Goal: Information Seeking & Learning: Check status

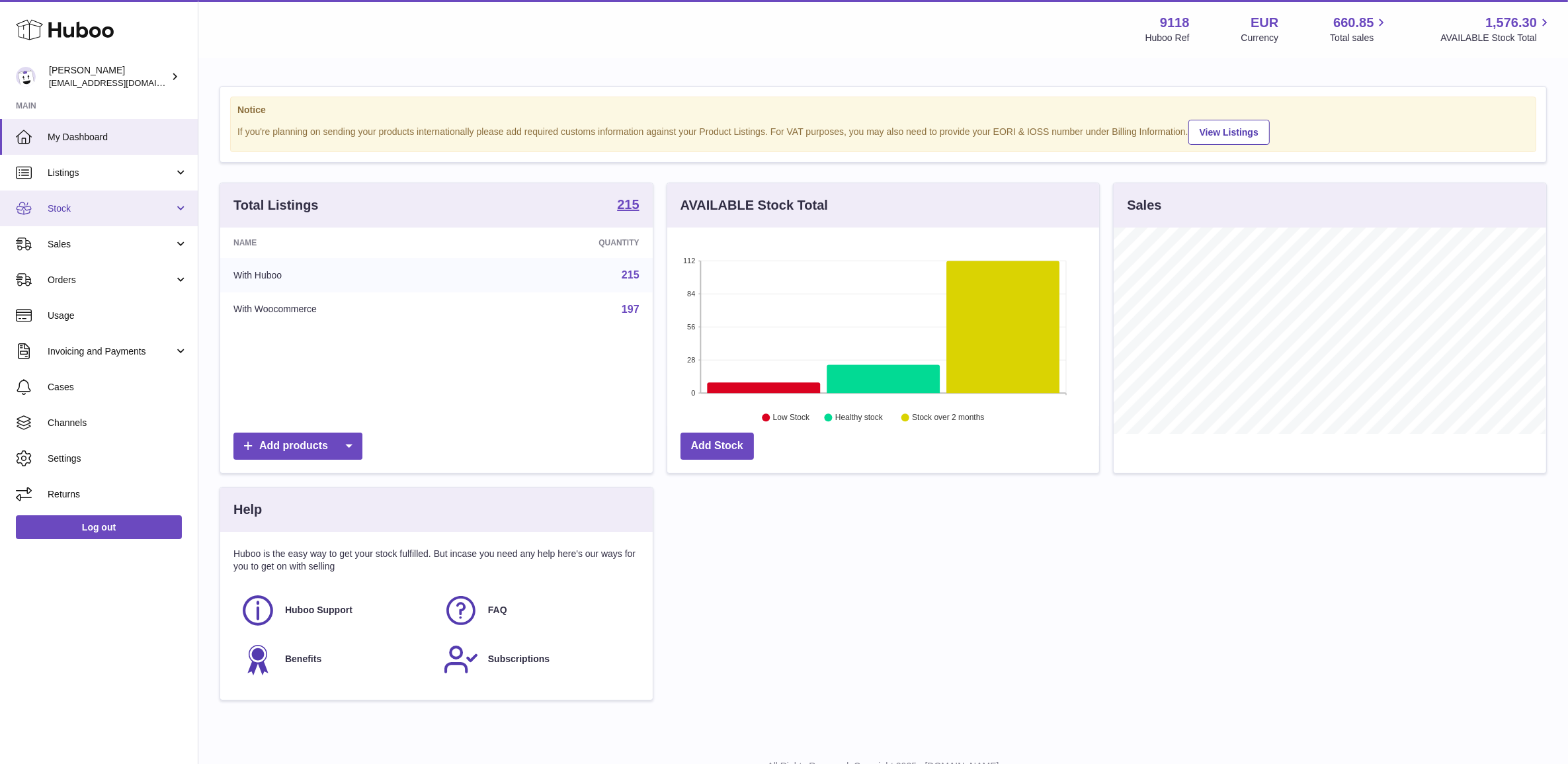
click at [84, 214] on span "Stock" at bounding box center [111, 208] width 126 height 12
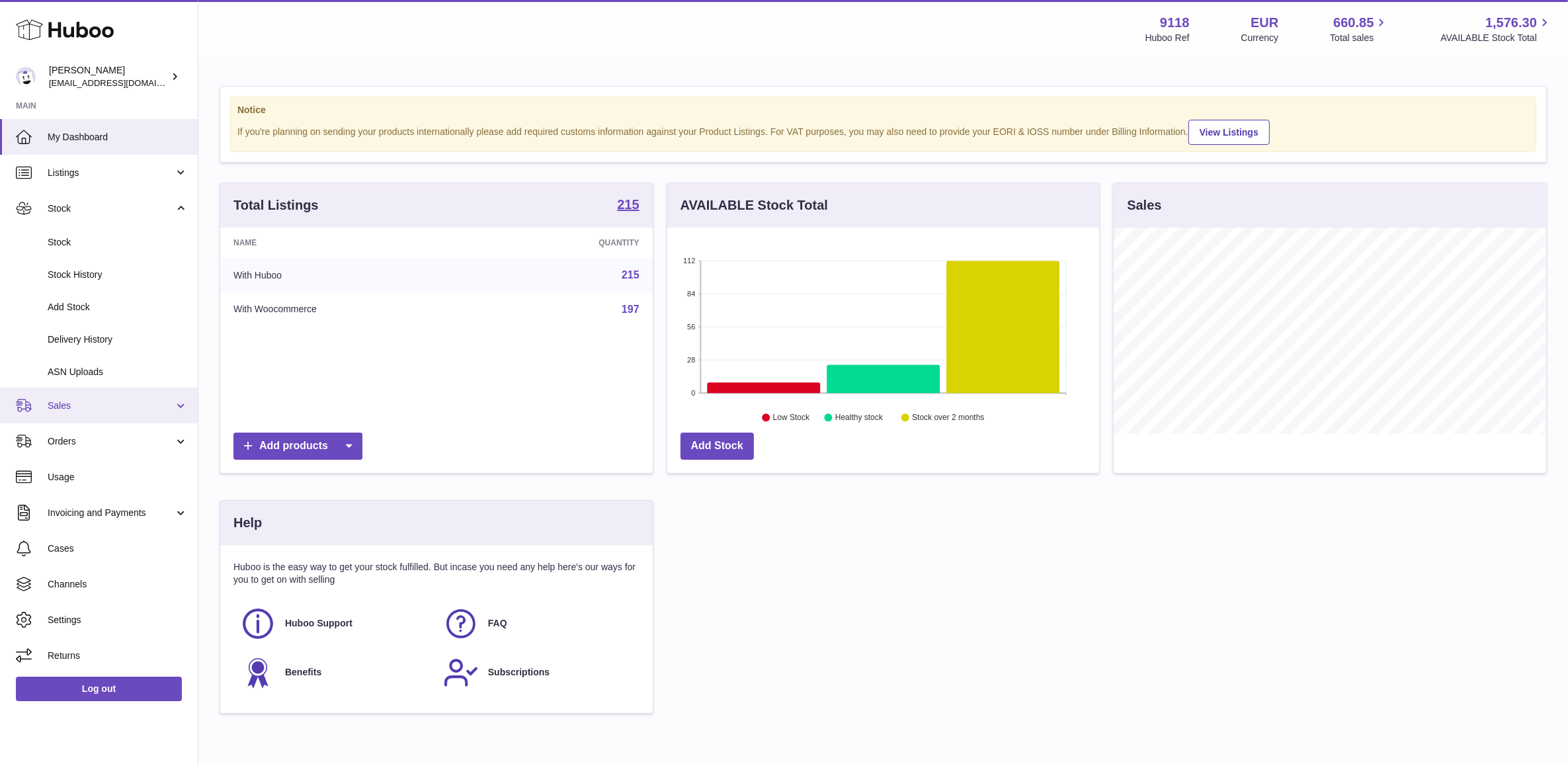
click at [97, 418] on link "Sales" at bounding box center [99, 405] width 197 height 36
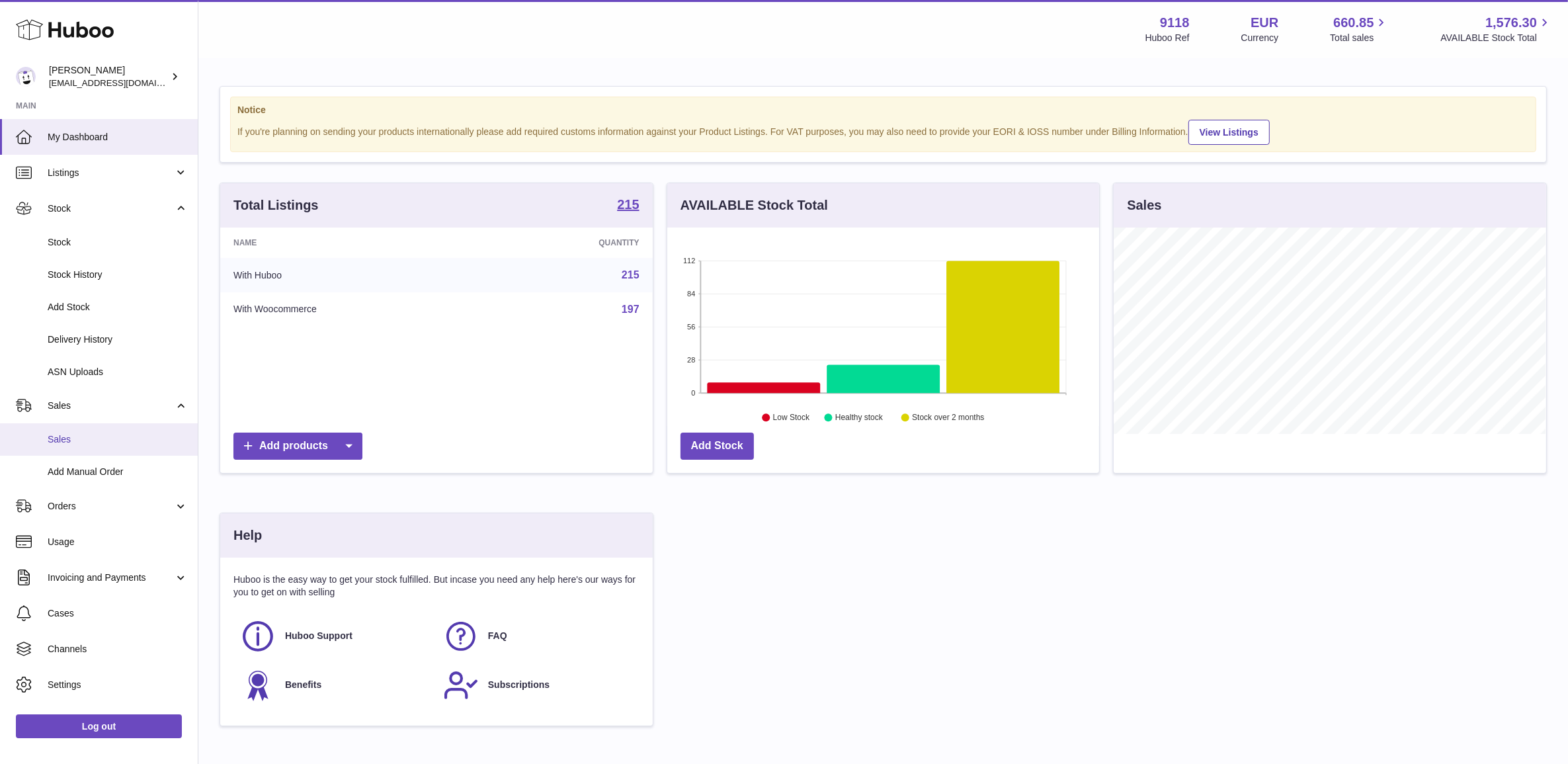
click at [105, 435] on span "Sales" at bounding box center [118, 439] width 140 height 12
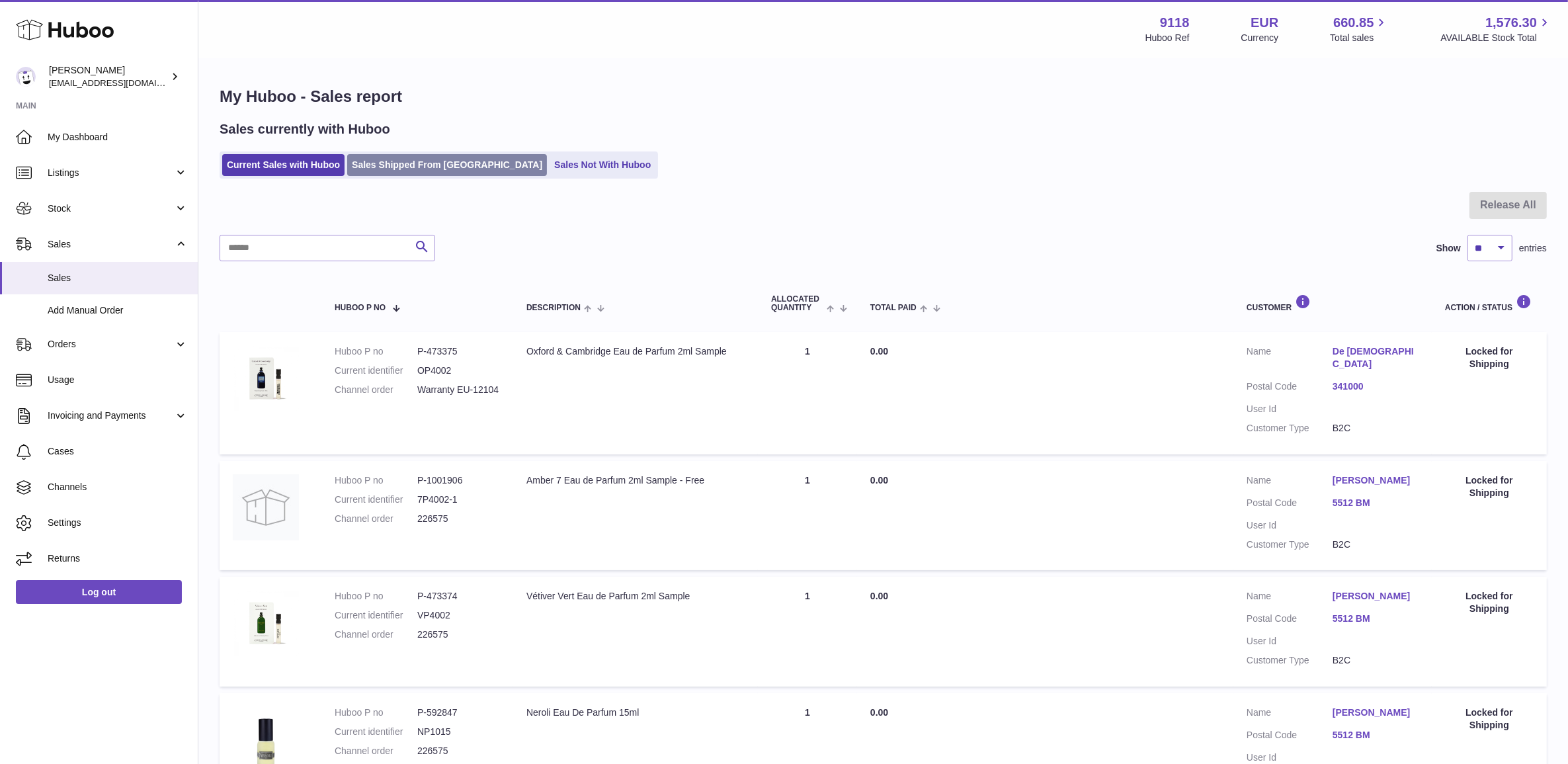
click at [392, 160] on link "Sales Shipped From [GEOGRAPHIC_DATA]" at bounding box center [446, 165] width 200 height 22
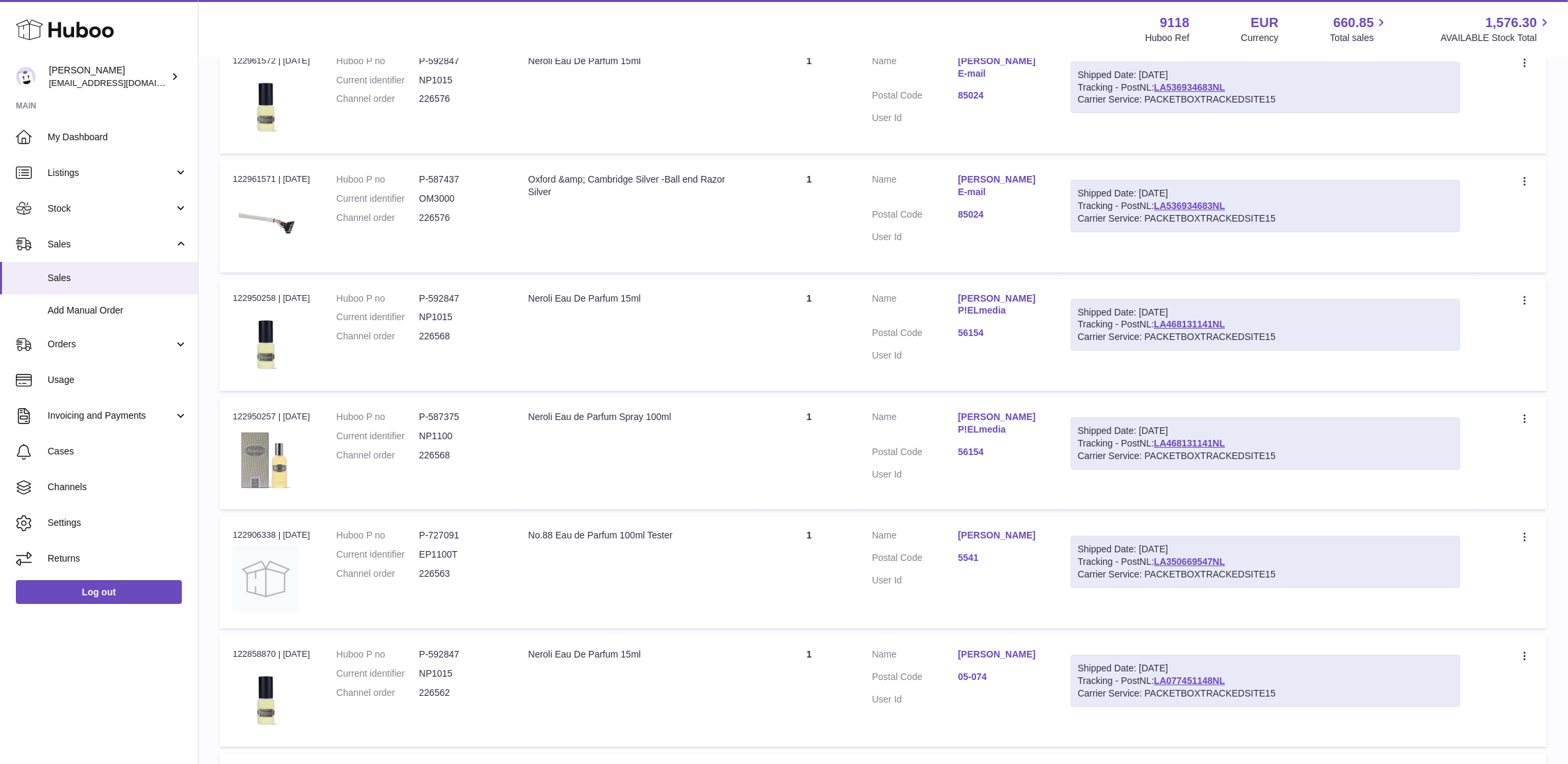
scroll to position [413, 0]
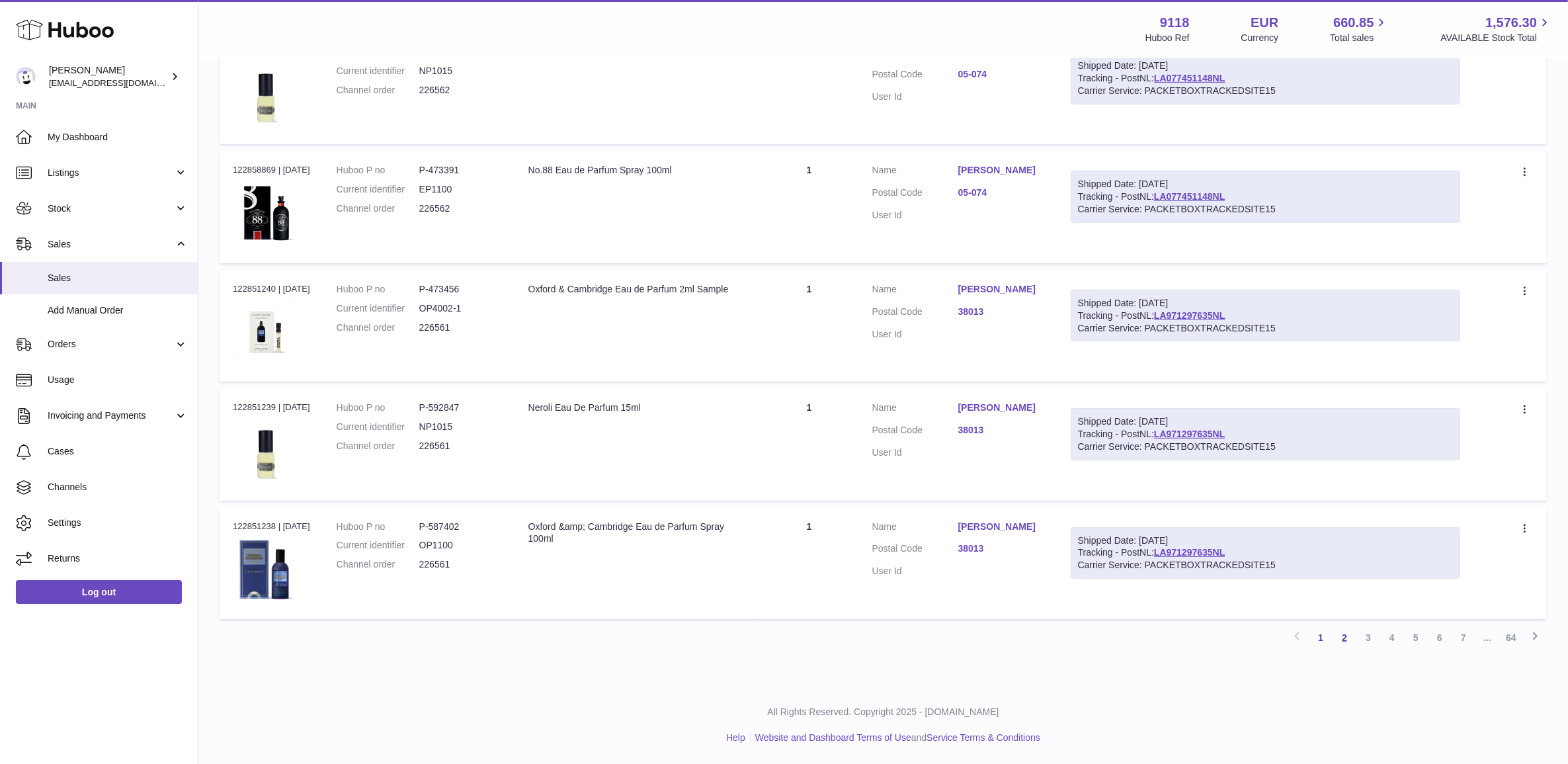
click at [1338, 636] on link "2" at bounding box center [1344, 638] width 24 height 24
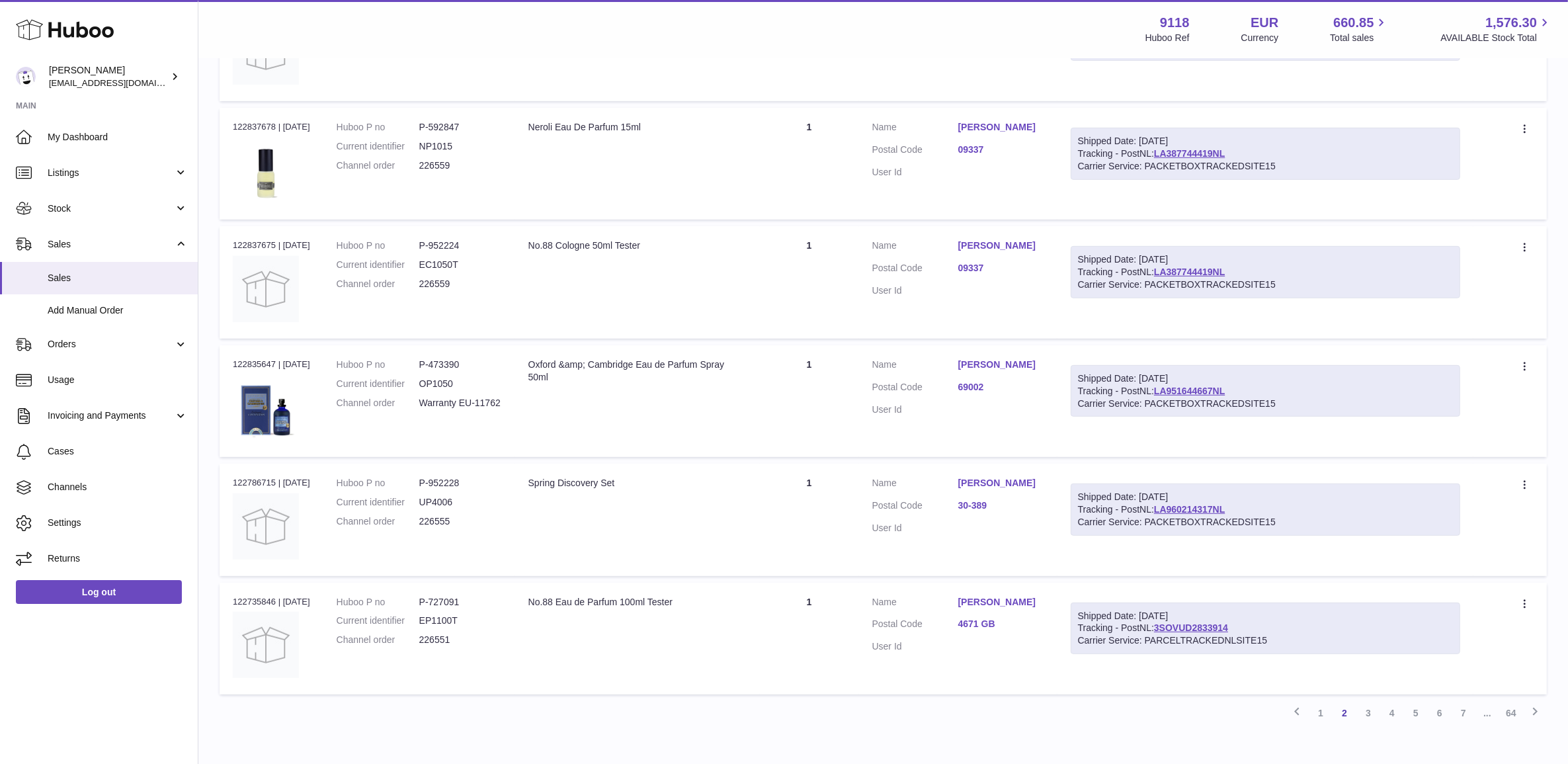
scroll to position [875, 0]
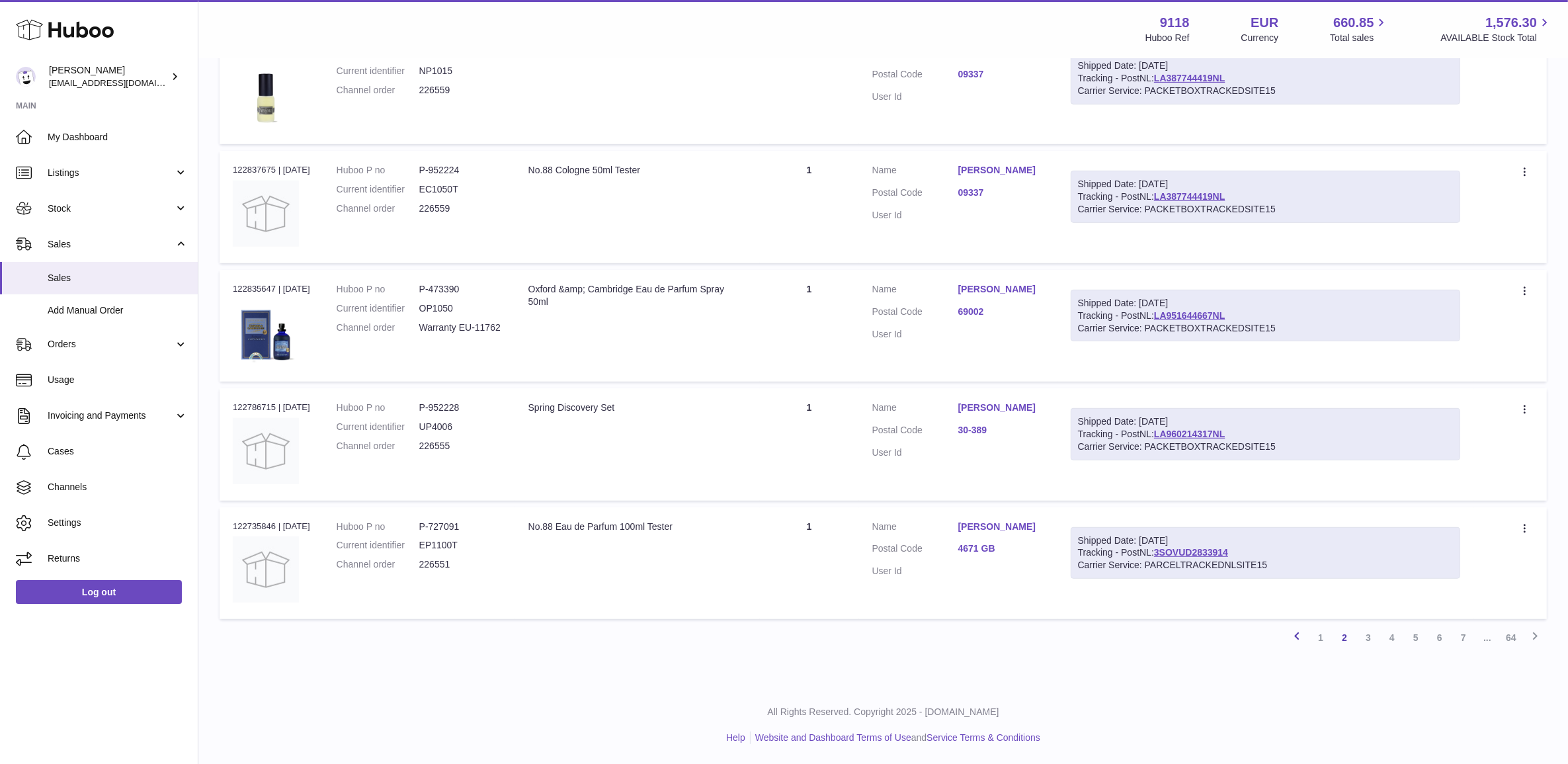
click at [1303, 640] on icon at bounding box center [1297, 636] width 16 height 17
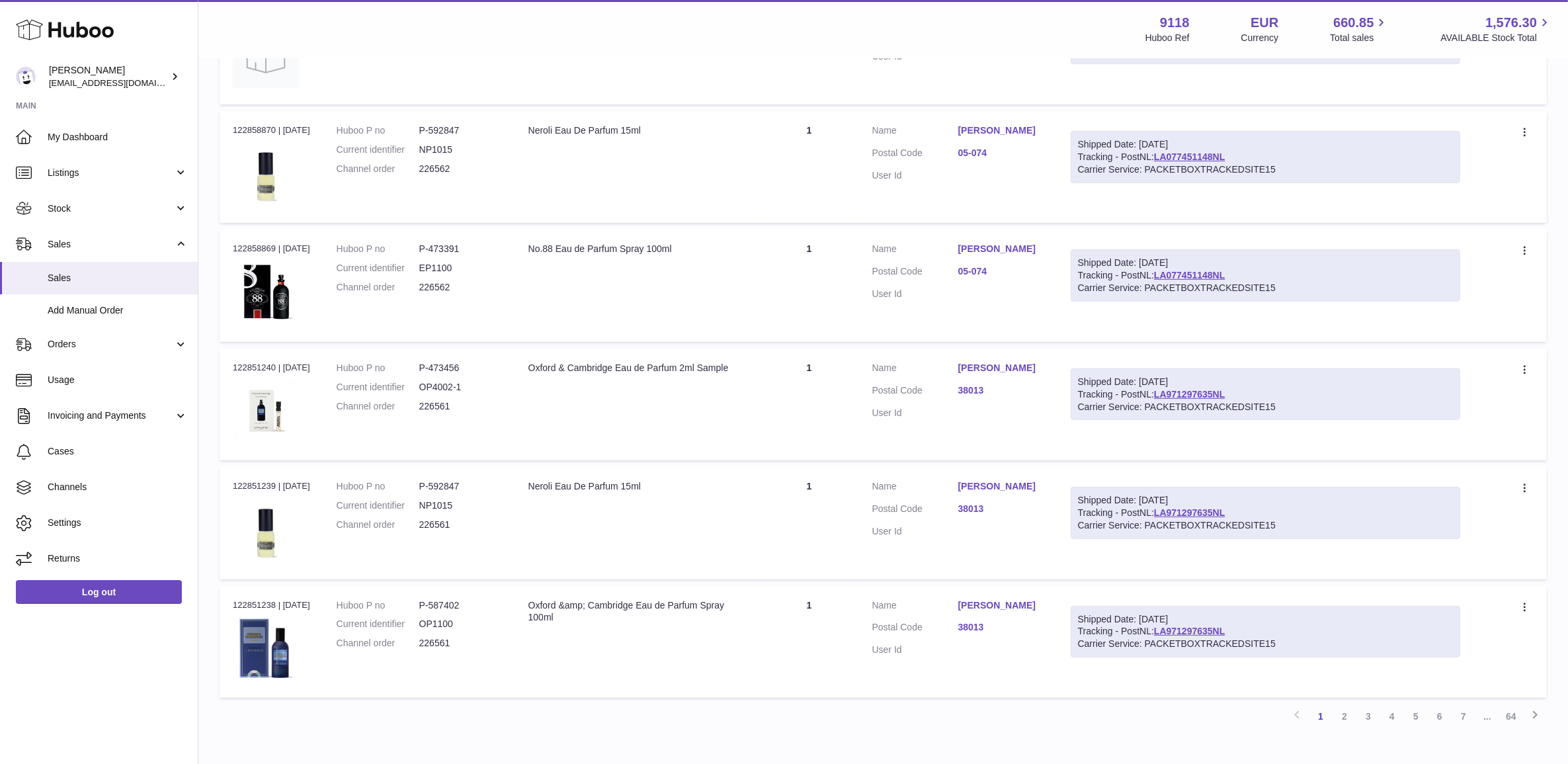
scroll to position [804, 0]
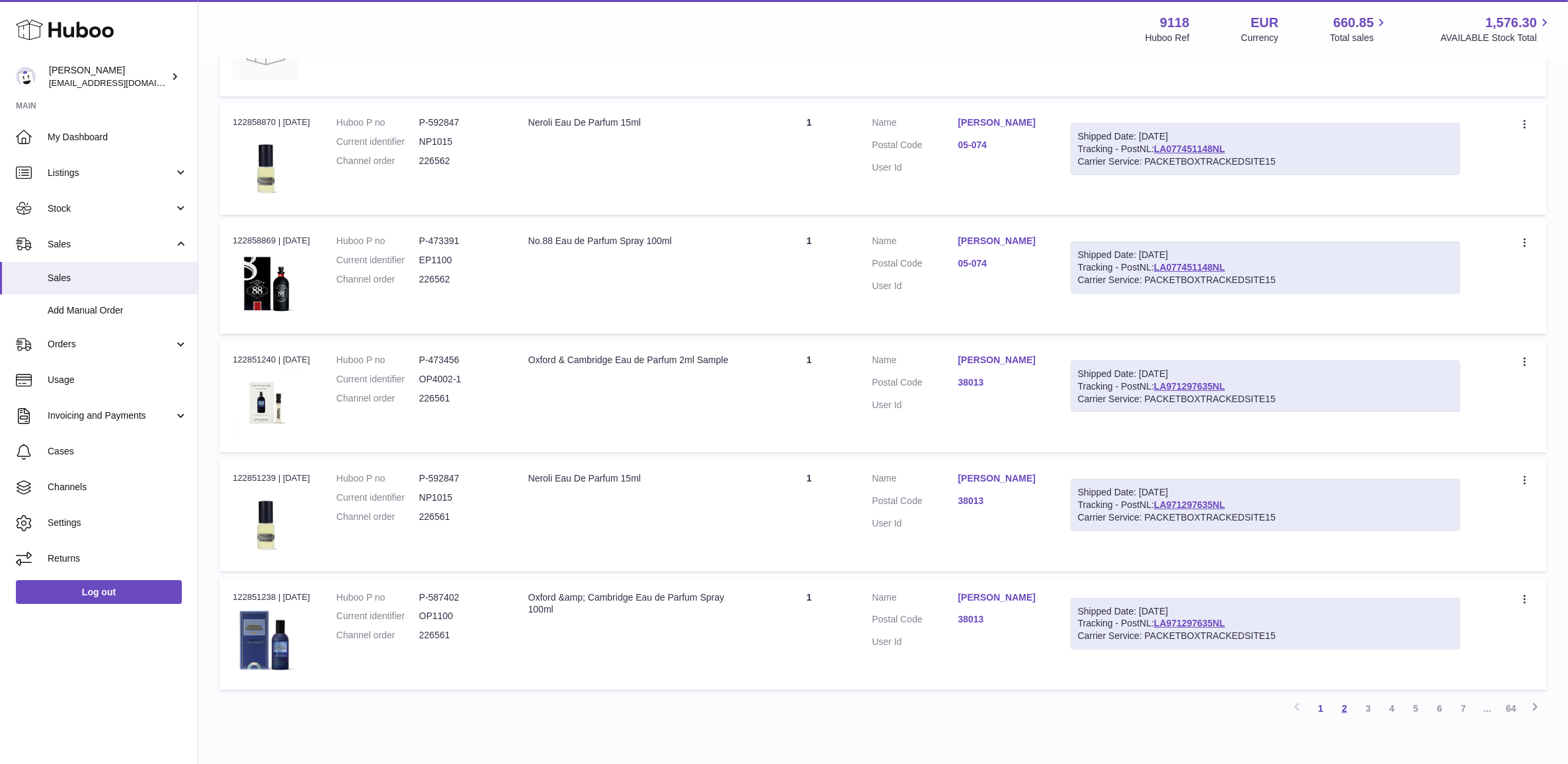
click at [1336, 711] on link "2" at bounding box center [1344, 708] width 24 height 24
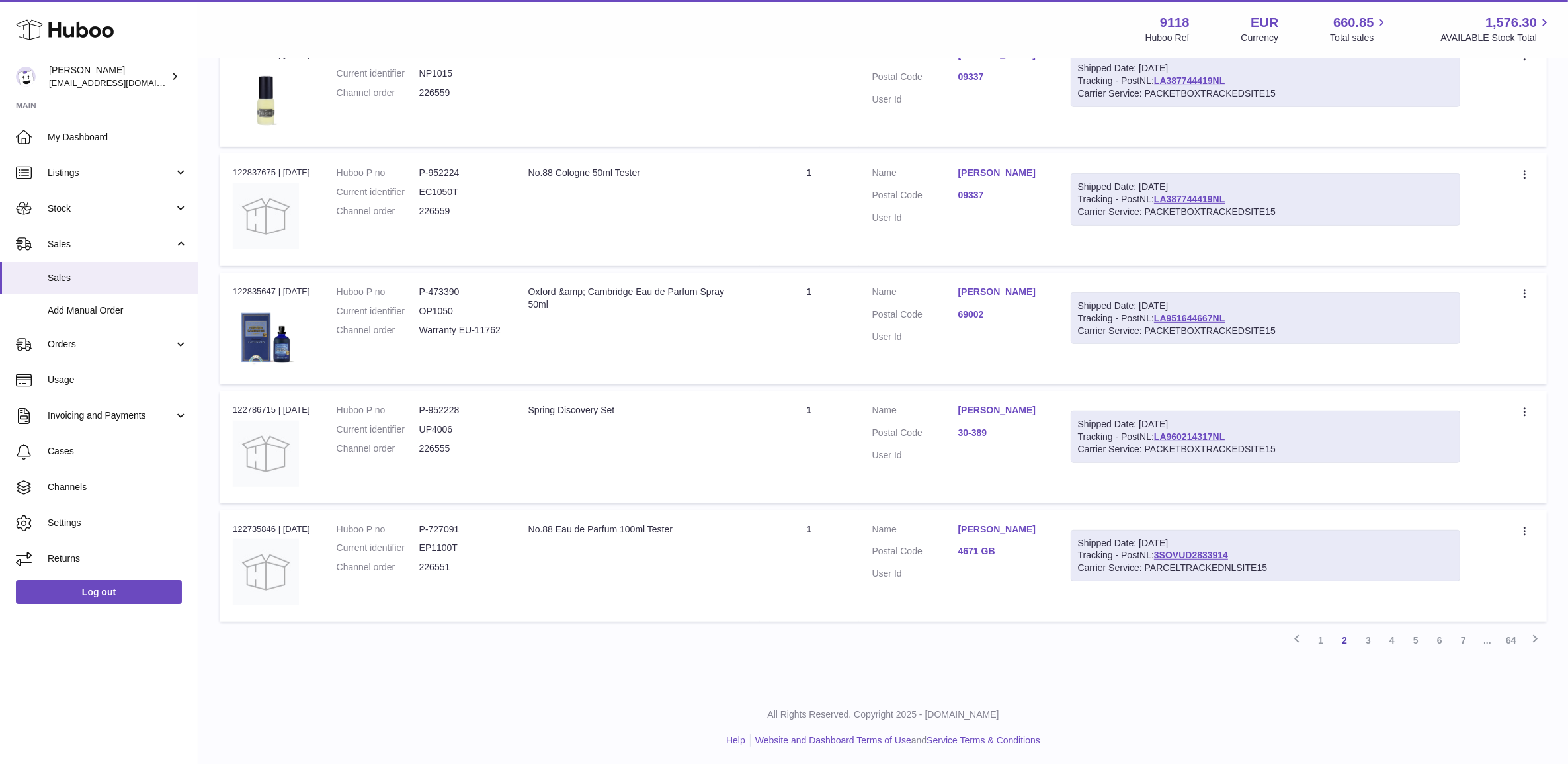
scroll to position [875, 0]
click at [1366, 634] on link "3" at bounding box center [1368, 638] width 24 height 24
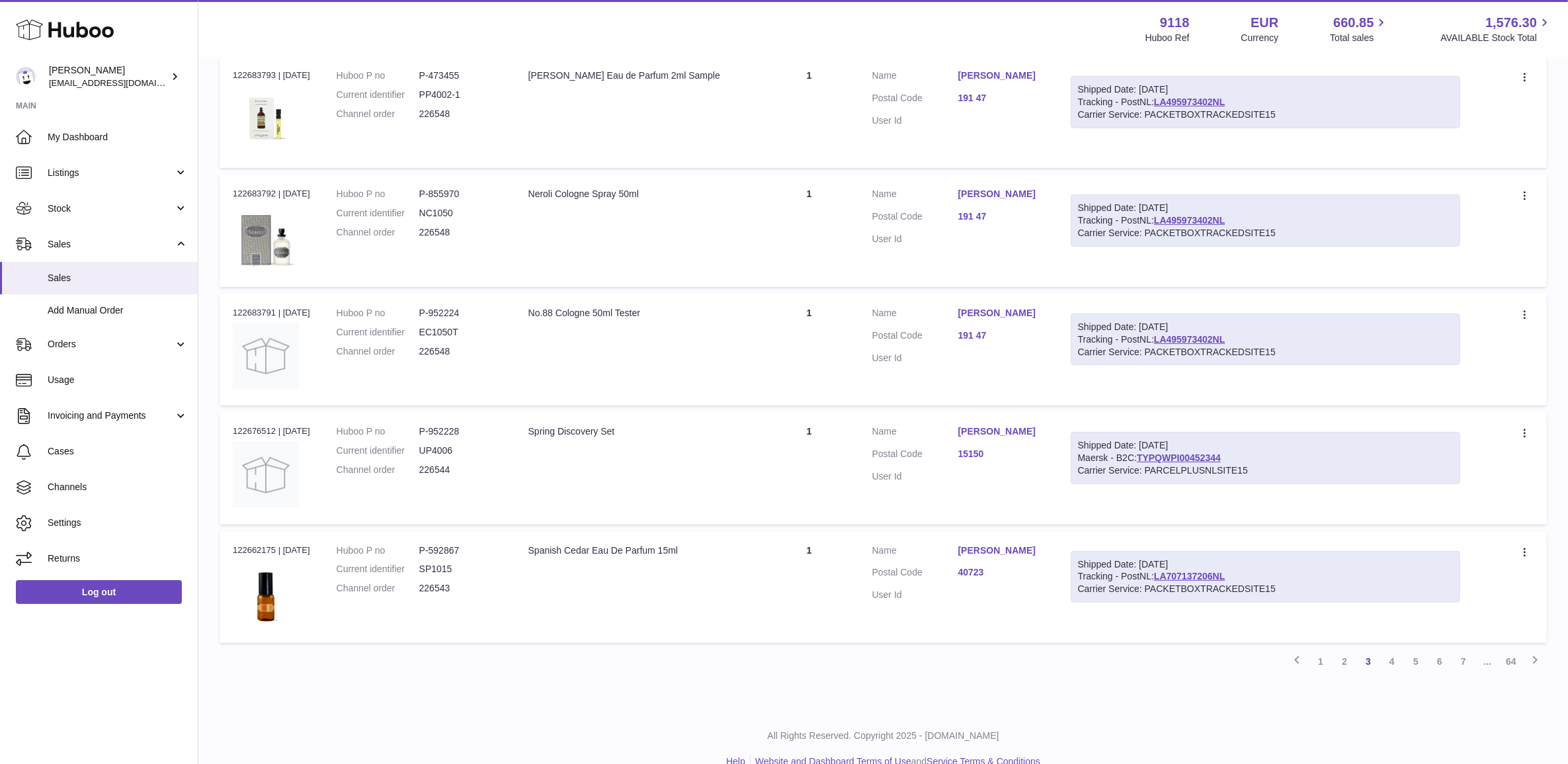
scroll to position [875, 0]
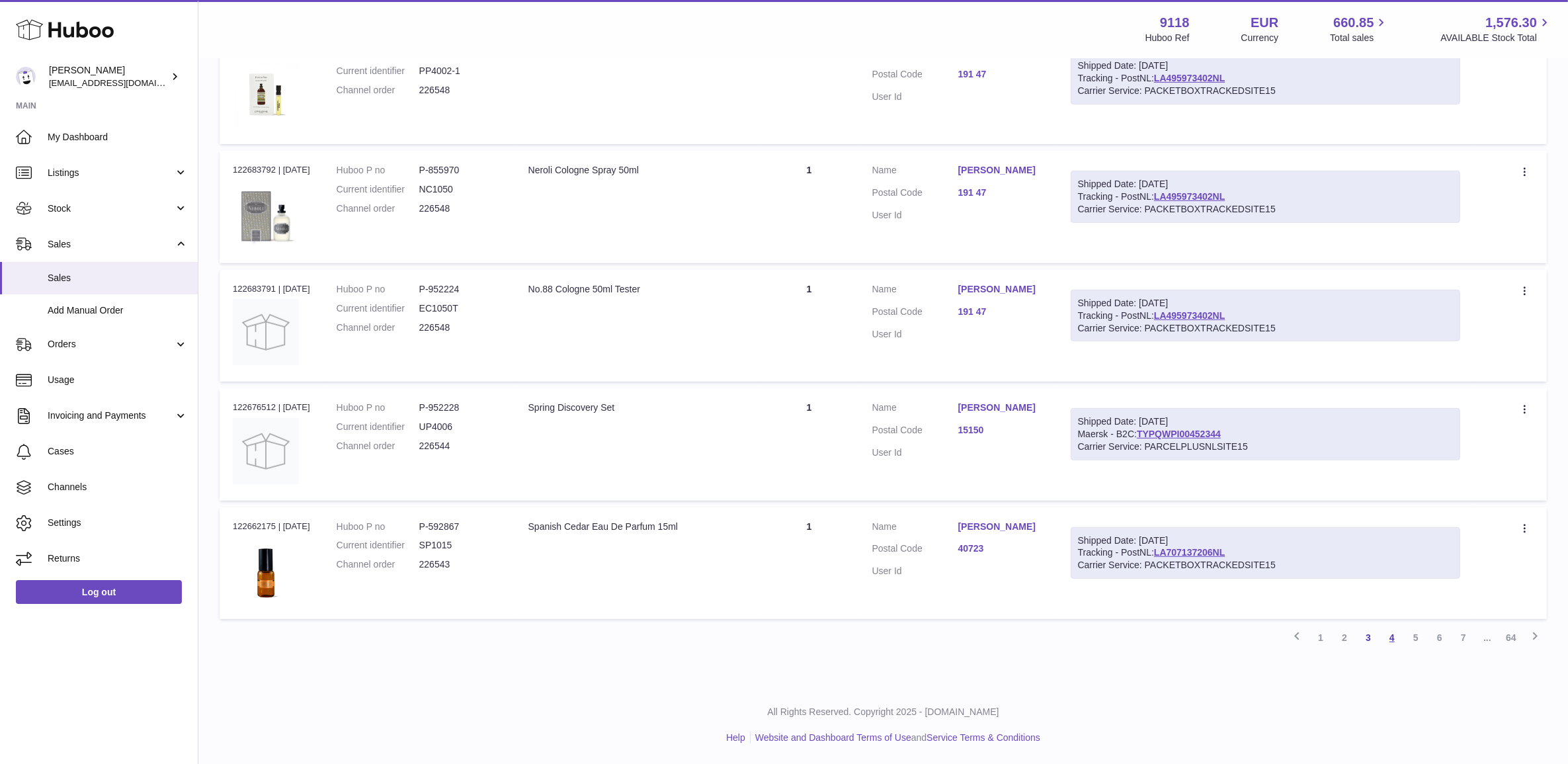
click at [1391, 635] on link "4" at bounding box center [1392, 638] width 24 height 24
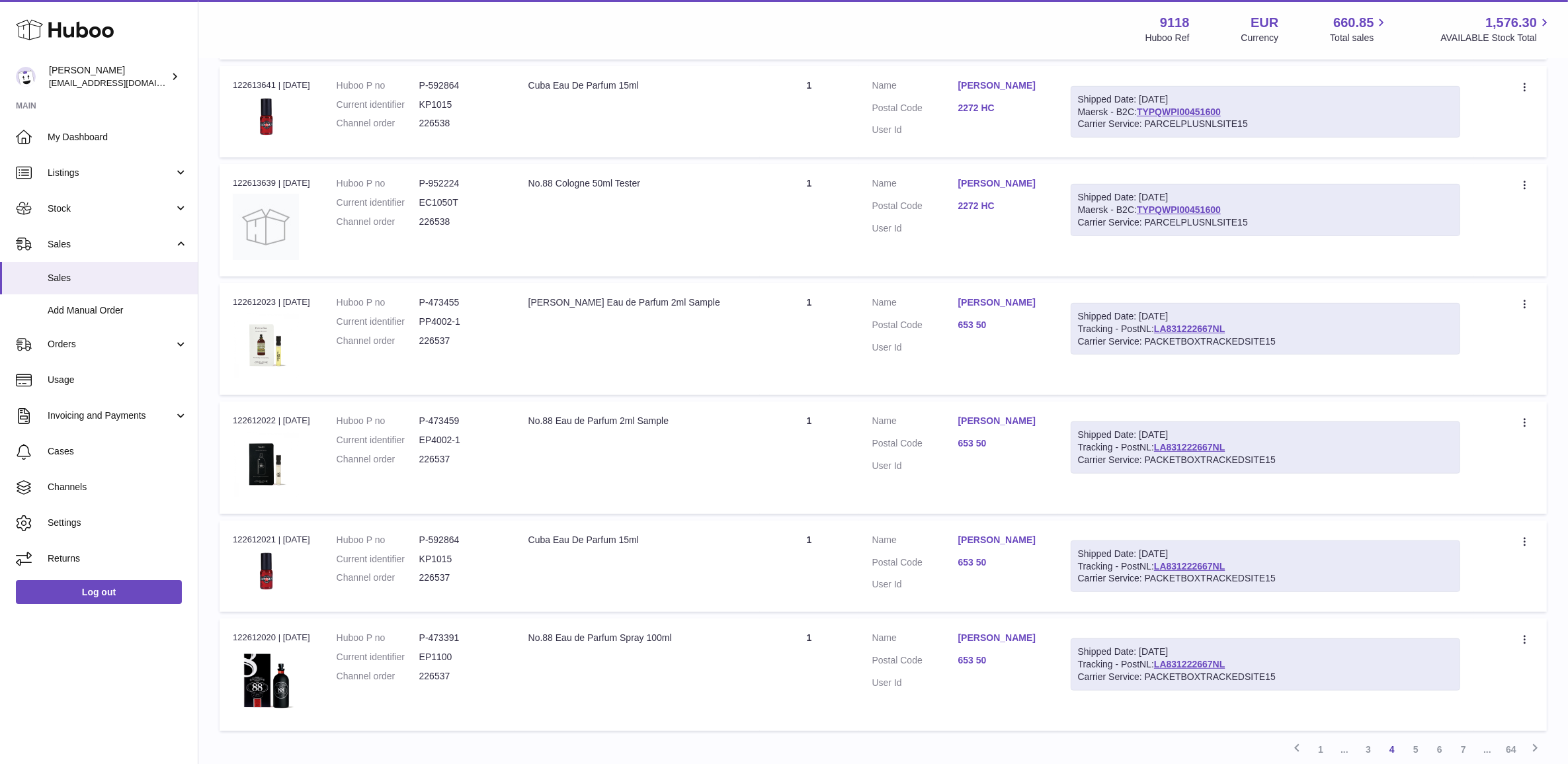
scroll to position [836, 0]
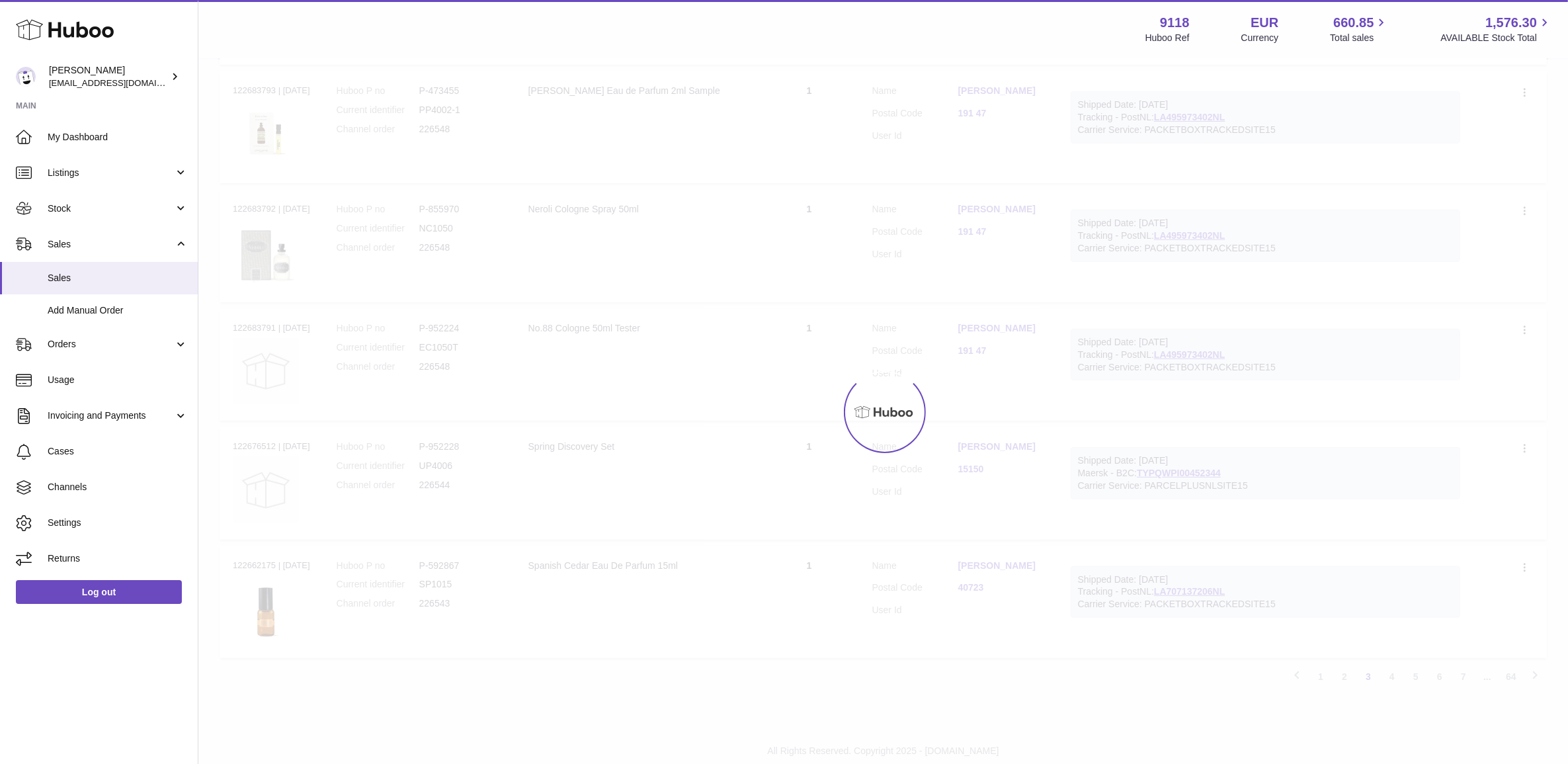
scroll to position [875, 0]
